Goal: Obtain resource: Obtain resource

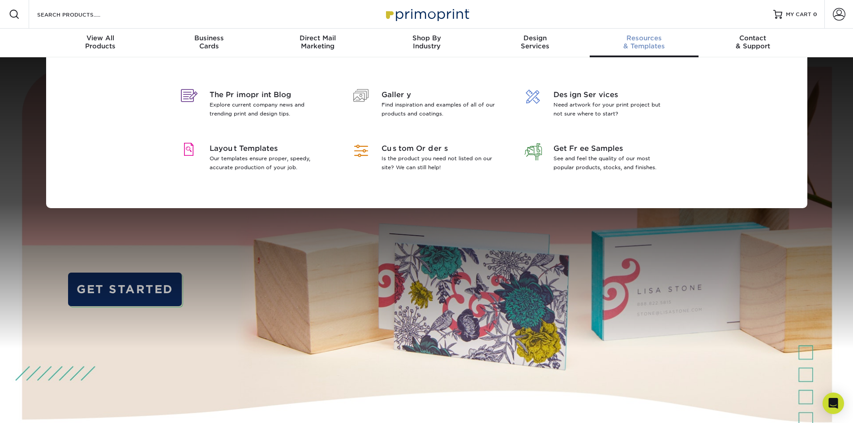
click at [640, 40] on span "Resources" at bounding box center [644, 38] width 109 height 8
click at [241, 159] on p "Our templates ensure proper, speedy, accurate production of your job." at bounding box center [268, 163] width 116 height 18
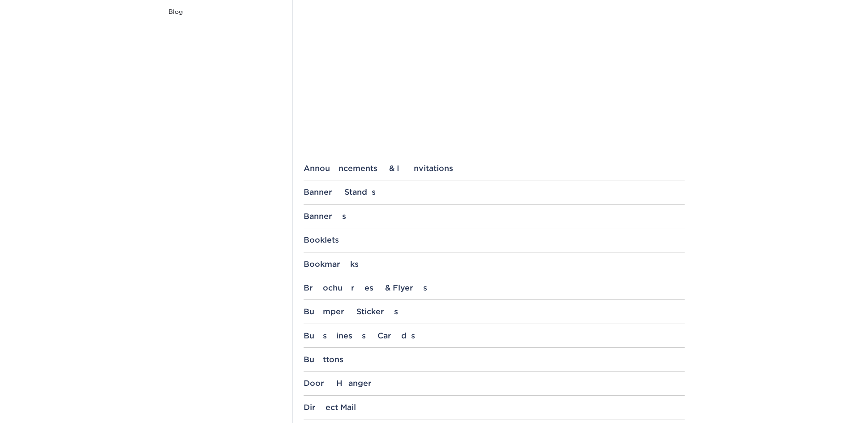
scroll to position [224, 0]
click at [312, 289] on div "Brochures & Flyers" at bounding box center [494, 286] width 381 height 9
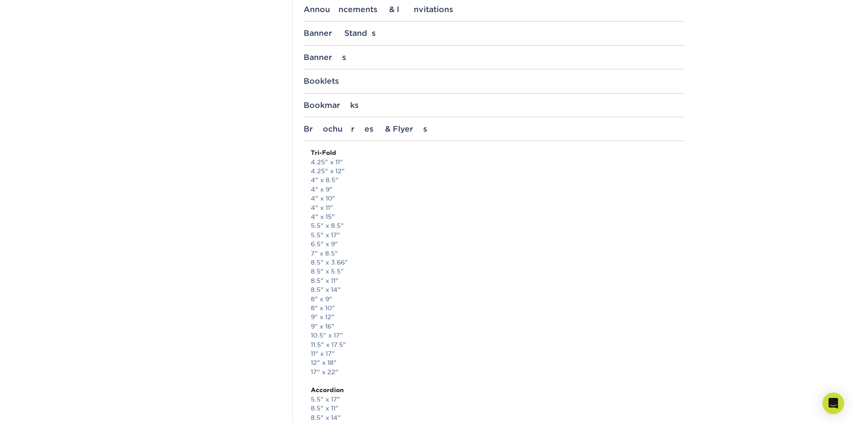
scroll to position [403, 0]
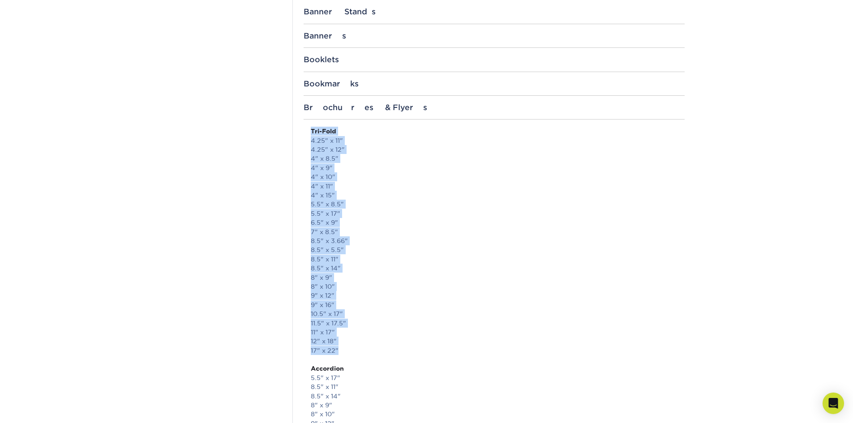
drag, startPoint x: 306, startPoint y: 128, endPoint x: 341, endPoint y: 348, distance: 223.2
drag, startPoint x: 309, startPoint y: 132, endPoint x: 368, endPoint y: 347, distance: 223.1
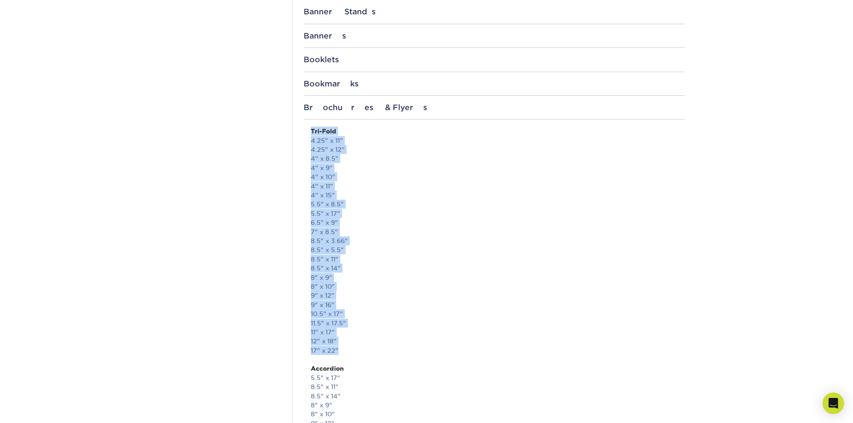
copy p "Tri-Fold 4.25" x 11" 4.25" x 12" 4" x 8.5" 4" x 9" 4" x 10" 4" x 11" 4" x 15" 5…"
click at [325, 249] on link "8.5" x 5.5"" at bounding box center [327, 249] width 33 height 7
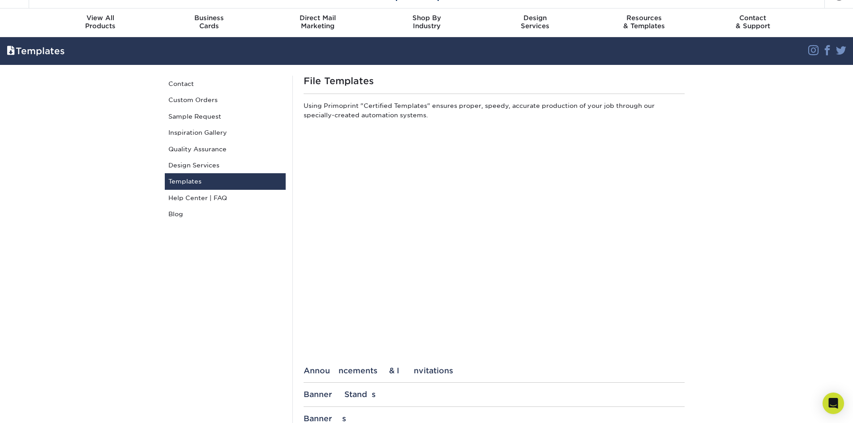
scroll to position [0, 0]
